Goal: Find specific page/section: Find specific page/section

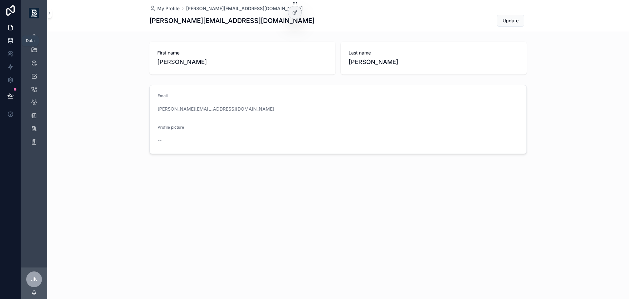
click at [11, 41] on icon at bounding box center [10, 40] width 4 height 3
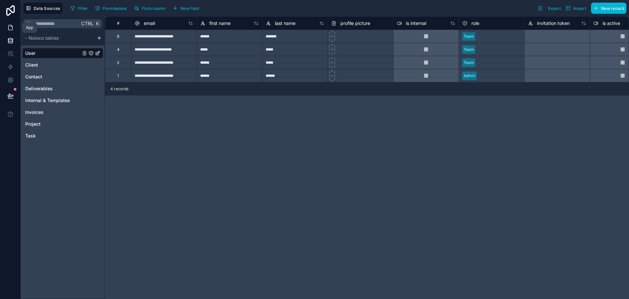
click at [11, 29] on icon at bounding box center [10, 27] width 7 height 7
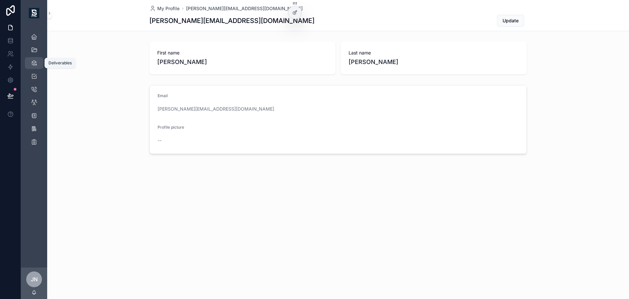
click at [32, 63] on icon "scrollable content" at bounding box center [34, 63] width 7 height 7
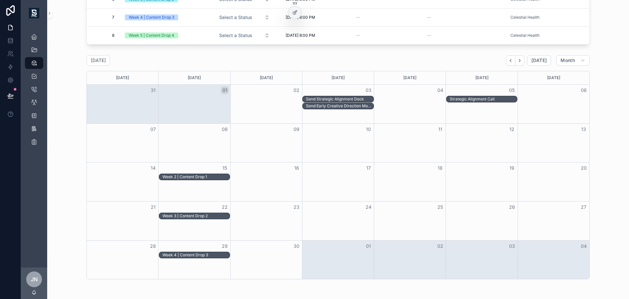
scroll to position [164, 0]
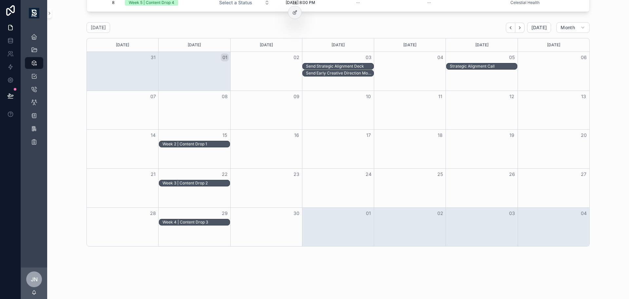
drag, startPoint x: 520, startPoint y: 28, endPoint x: 520, endPoint y: 43, distance: 14.8
click at [519, 28] on icon "Next" at bounding box center [520, 27] width 5 height 5
